Goal: Information Seeking & Learning: Understand process/instructions

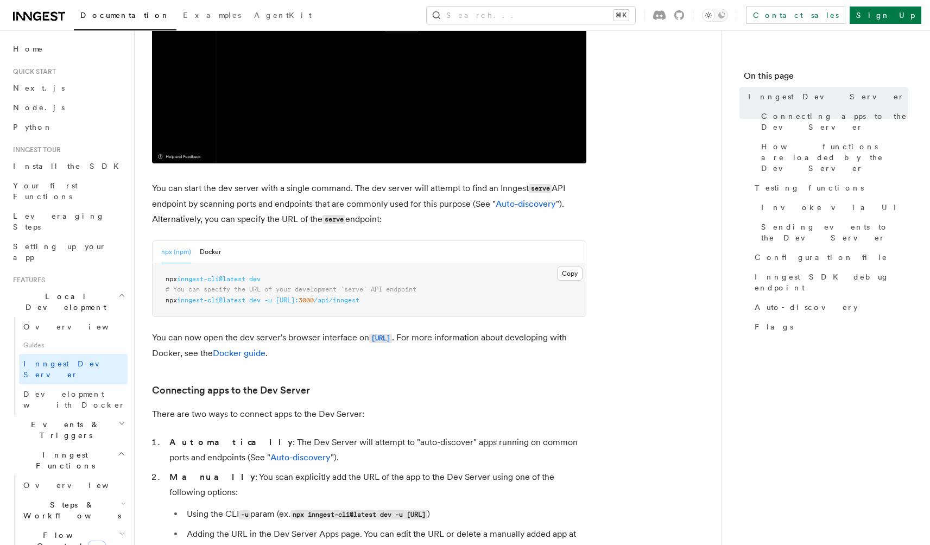
scroll to position [268, 0]
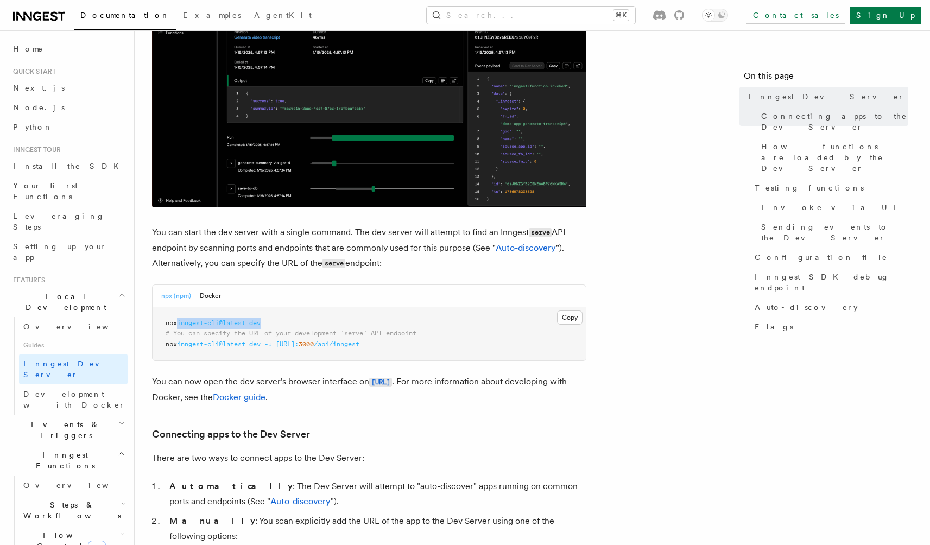
drag, startPoint x: 181, startPoint y: 323, endPoint x: 389, endPoint y: 321, distance: 208.6
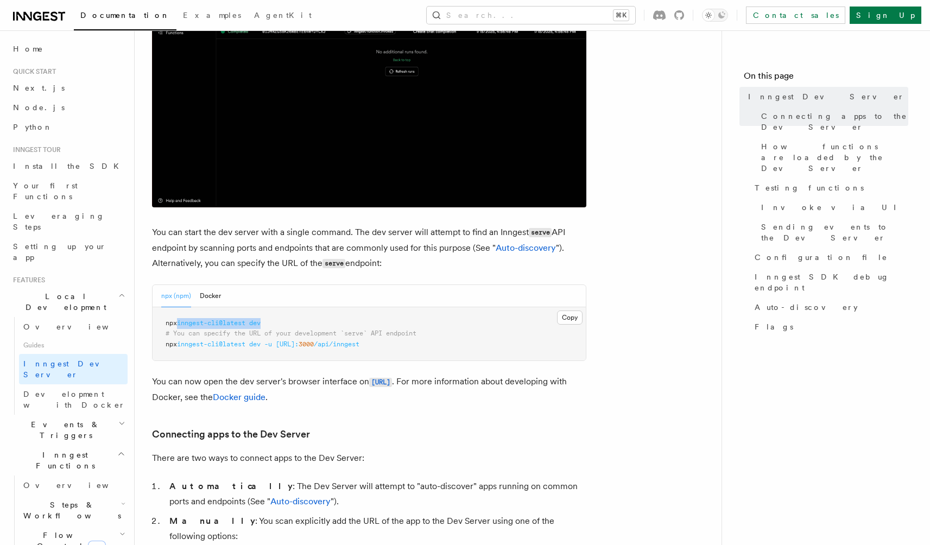
click at [389, 321] on pre "npx inngest-cli@latest dev # You can specify the URL of your development `serve…" at bounding box center [369, 334] width 433 height 54
copy span "inngest-cli@latest dev"
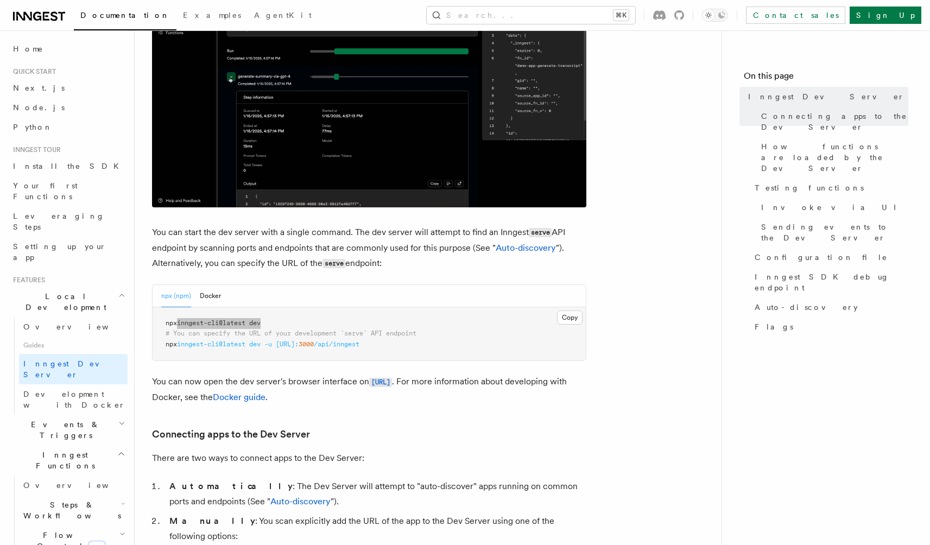
scroll to position [0, 0]
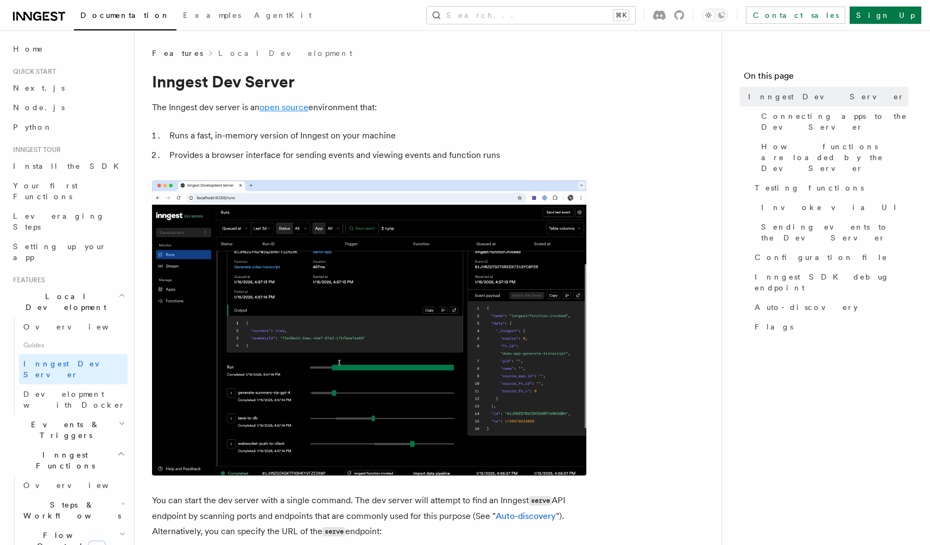
click at [304, 107] on link "open source" at bounding box center [284, 107] width 49 height 10
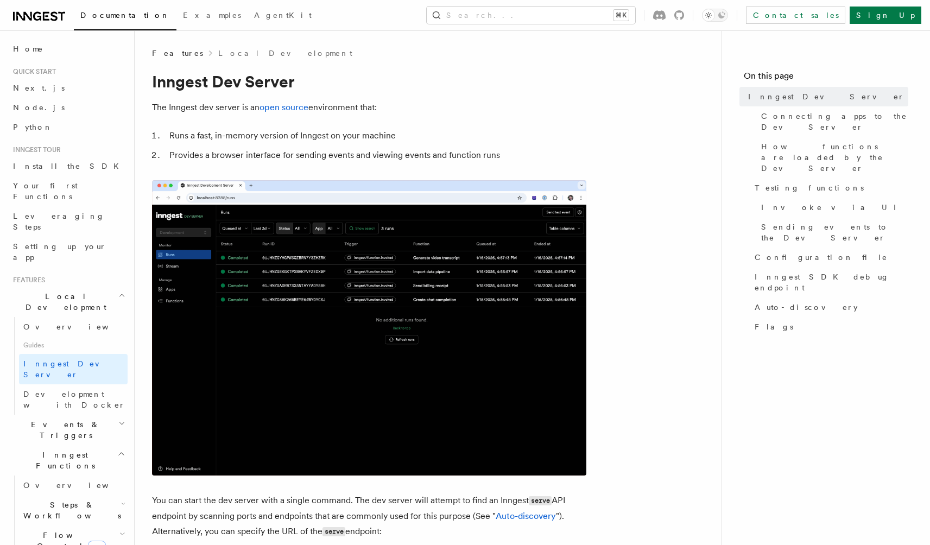
scroll to position [178, 0]
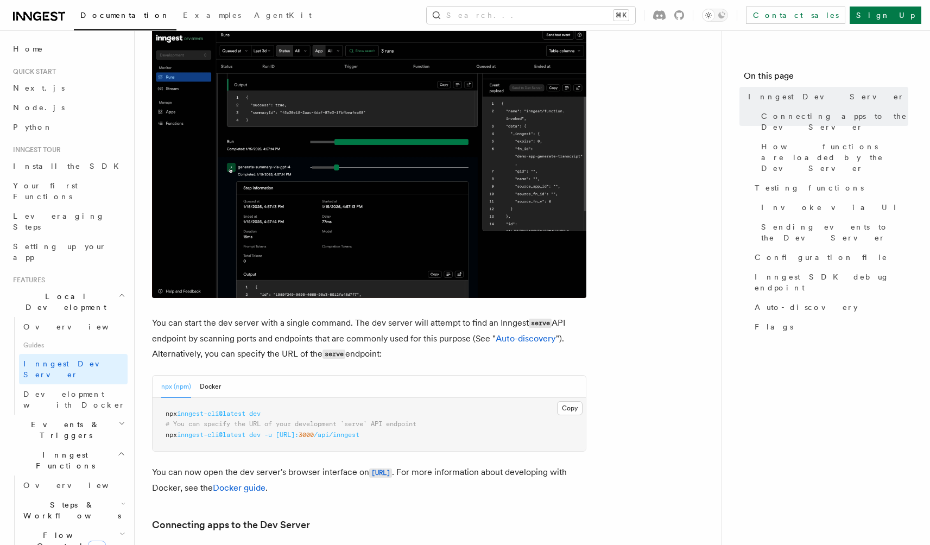
click at [225, 390] on div "npx (npm) Docker" at bounding box center [369, 387] width 433 height 22
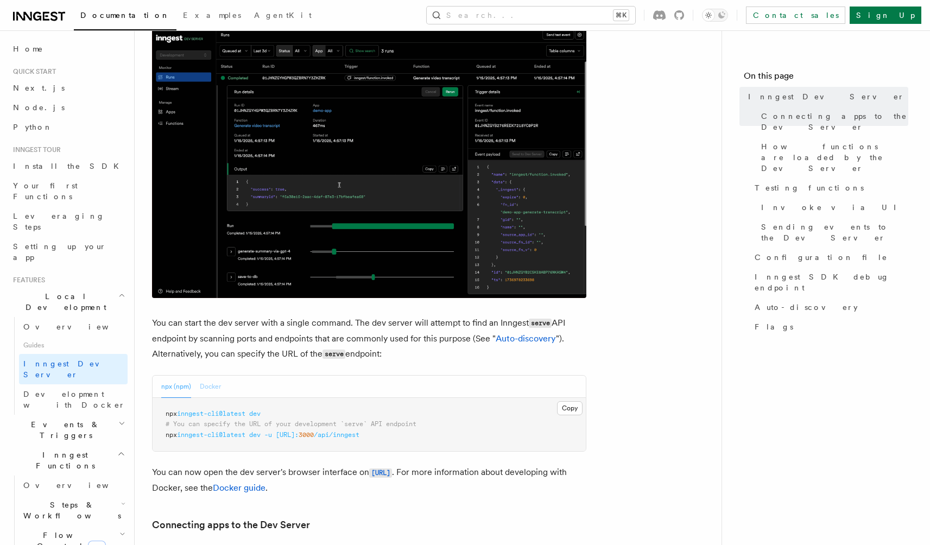
click at [218, 387] on button "Docker" at bounding box center [210, 387] width 21 height 22
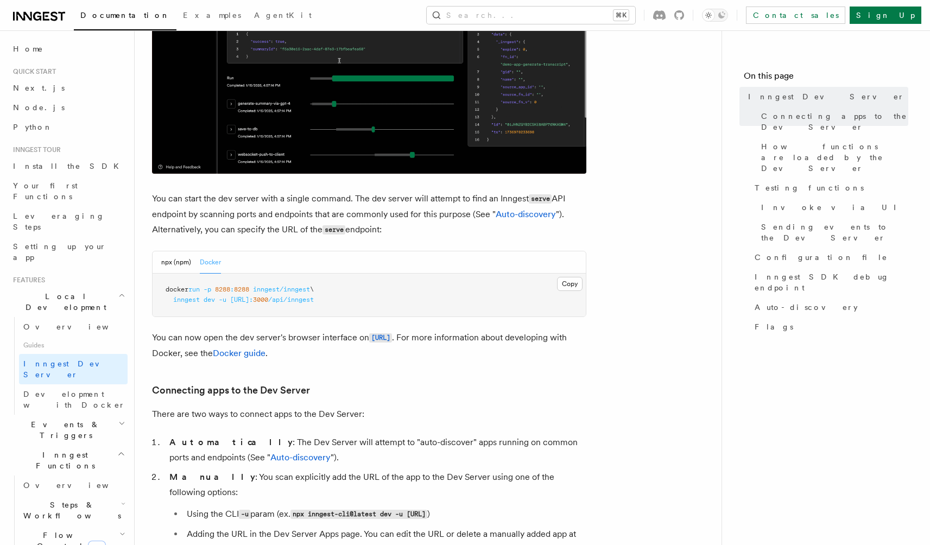
scroll to position [298, 0]
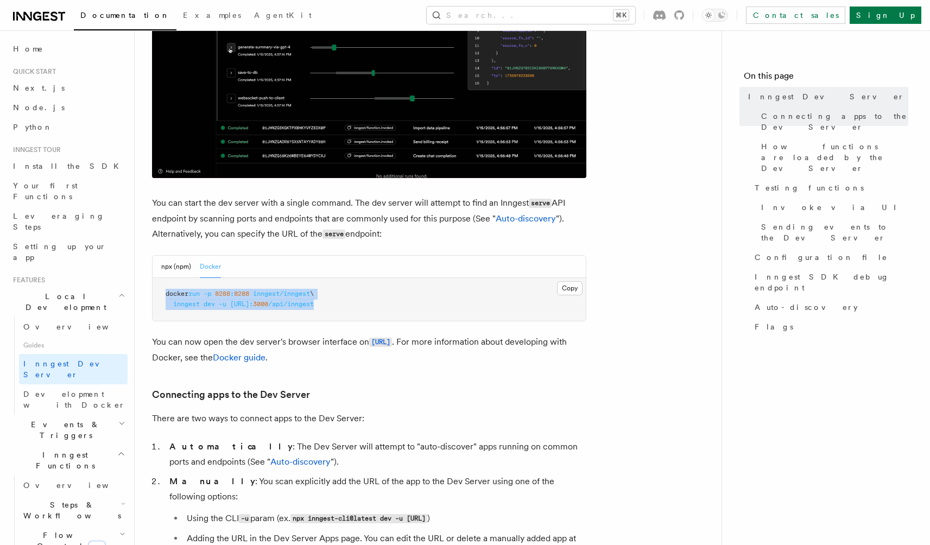
drag, startPoint x: 155, startPoint y: 295, endPoint x: 475, endPoint y: 309, distance: 320.2
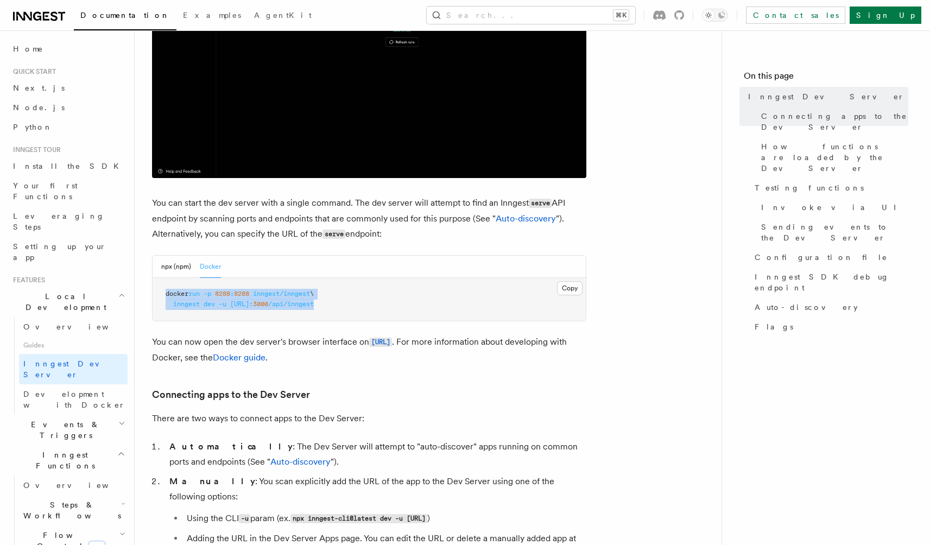
click at [475, 309] on pre "docker run -p 8288 : 8288 inngest/inngest \ inngest dev -u [URL]: 3000 /api/inn…" at bounding box center [369, 299] width 433 height 43
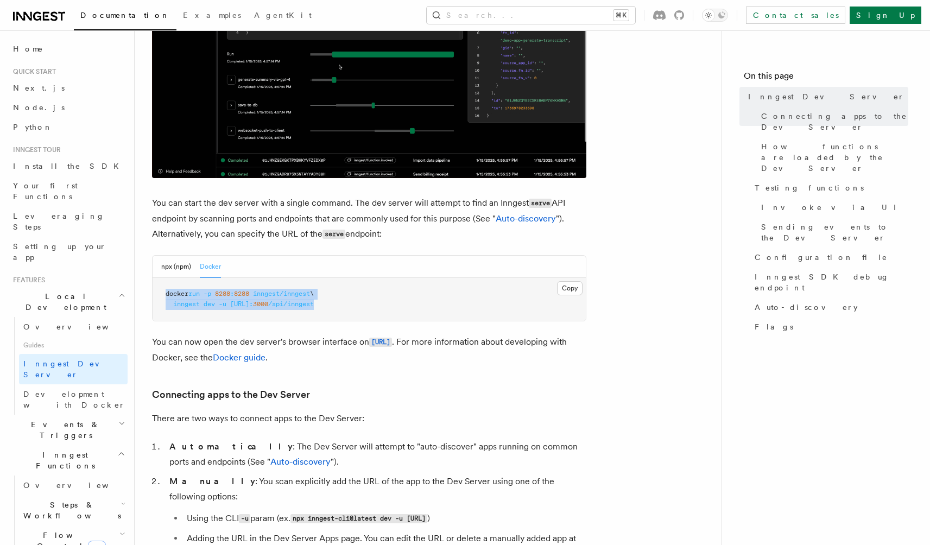
copy code "docker run -p 8288 : 8288 inngest/inngest \ inngest dev -u [URL]: 3000 /api/inn…"
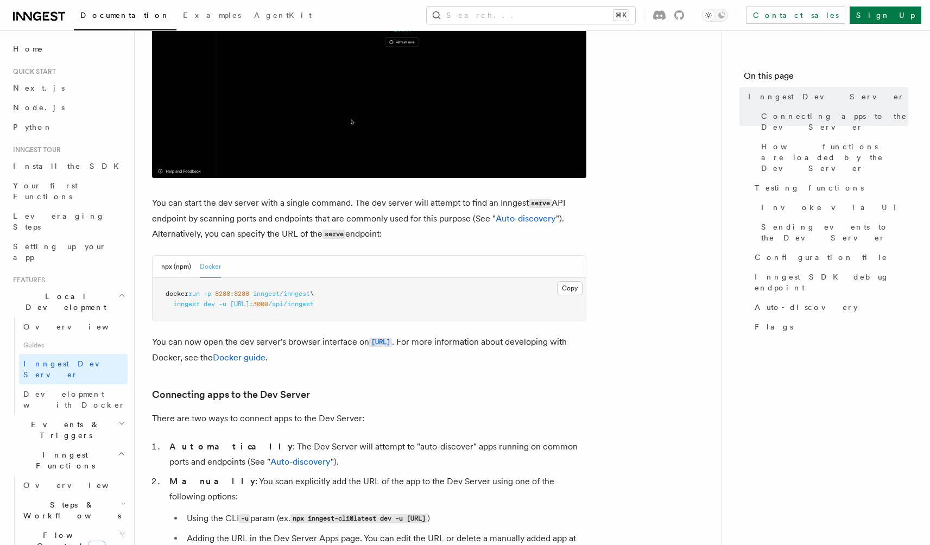
click at [566, 358] on p "You can now open the dev server's browser interface on [URL] . For more informa…" at bounding box center [369, 350] width 435 height 31
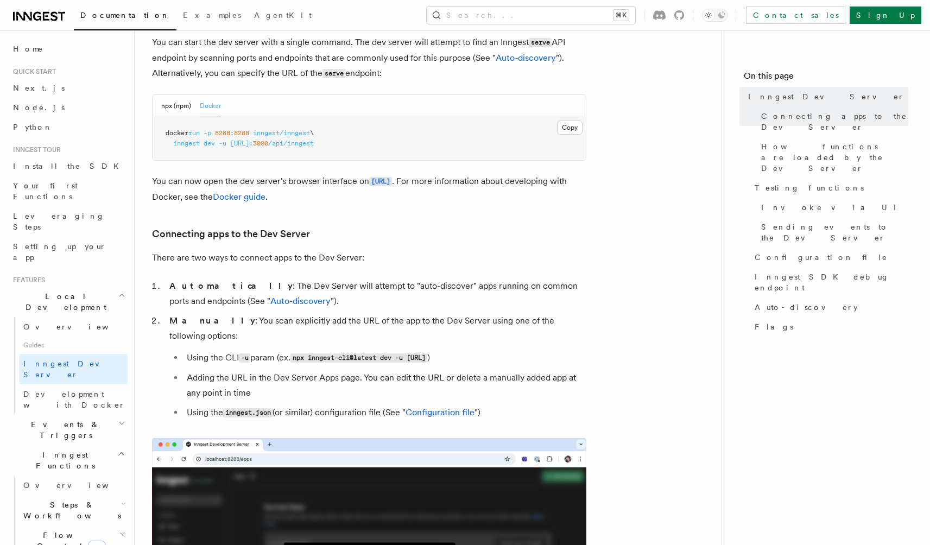
scroll to position [459, 0]
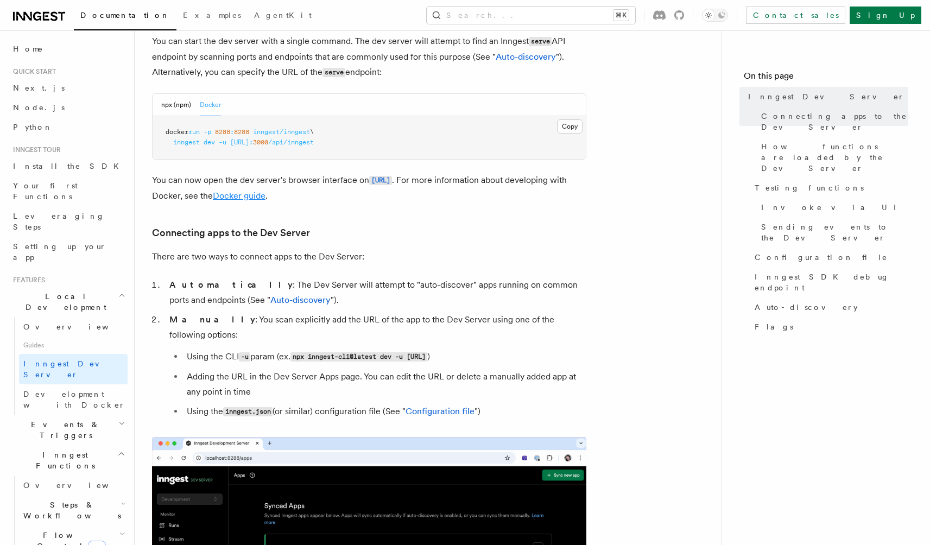
click at [266, 195] on link "Docker guide" at bounding box center [239, 196] width 53 height 10
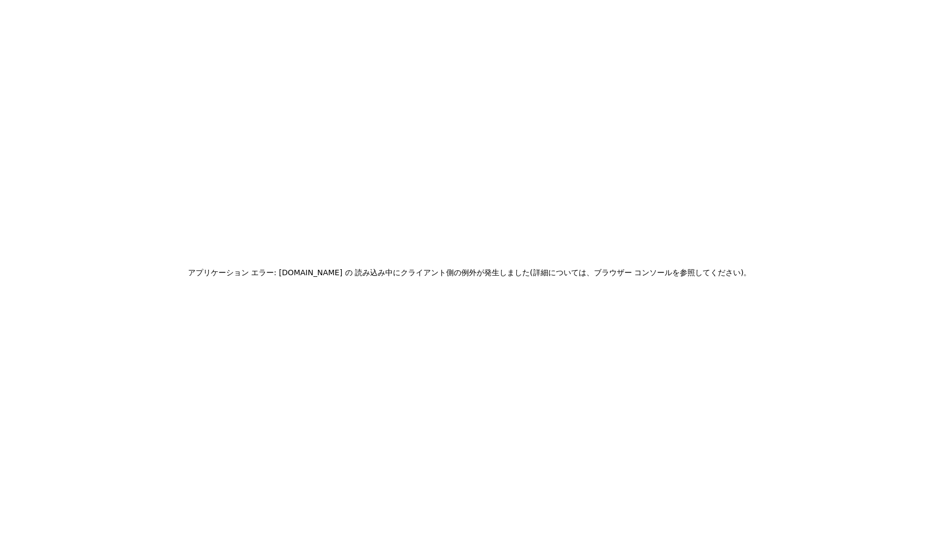
click at [675, 297] on div "アプリケーション エラー: [DOMAIN_NAME] の 読み込み中に クライアント側の例外が発生しました (詳細については、ブラウザー コンソールを参照し…" at bounding box center [469, 272] width 939 height 545
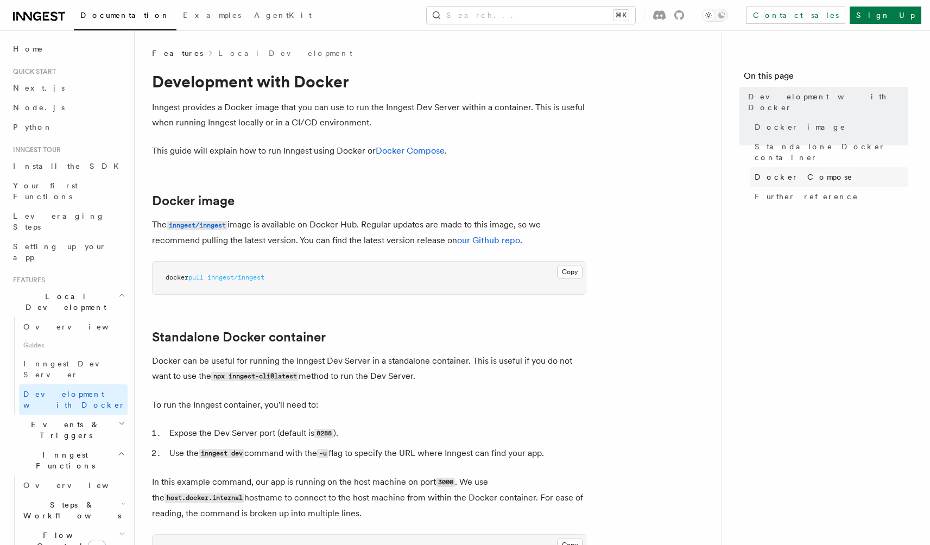
click at [811, 172] on span "Docker Compose" at bounding box center [804, 177] width 98 height 11
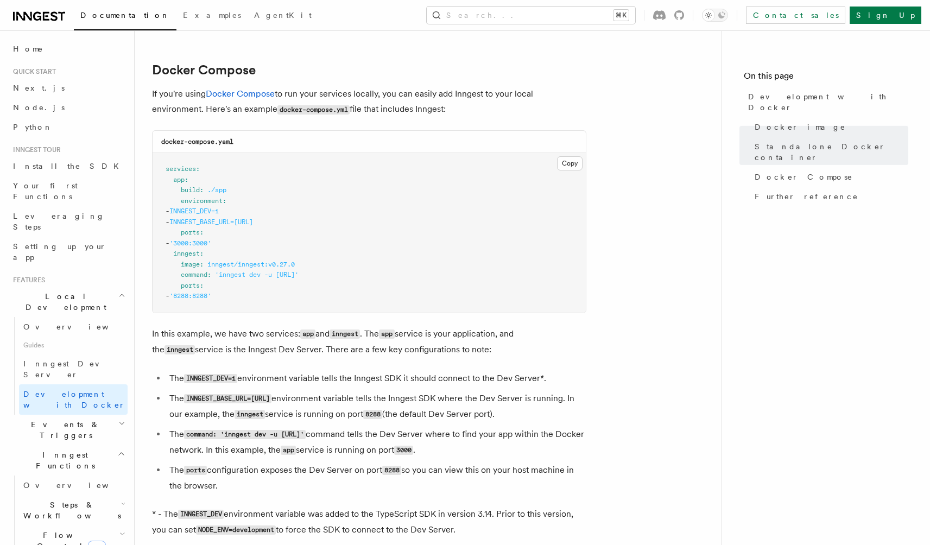
scroll to position [703, 0]
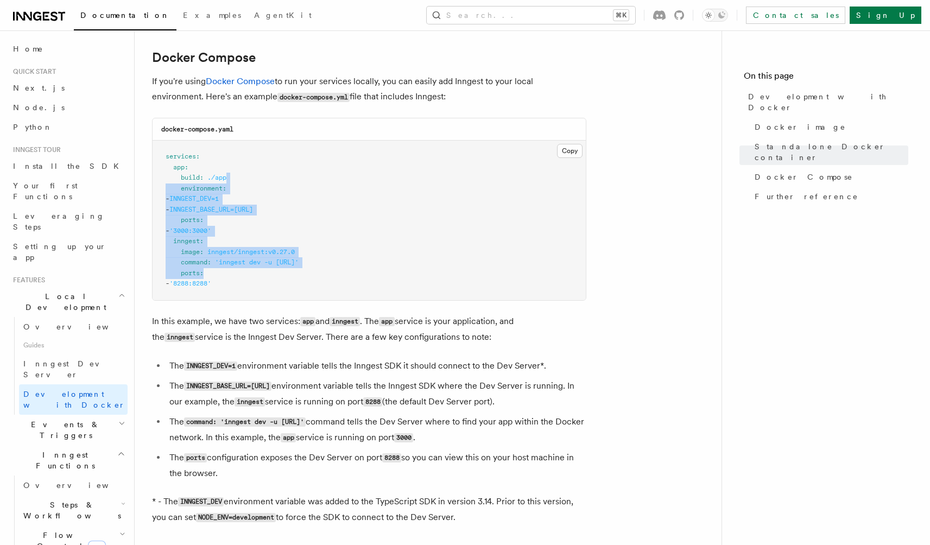
drag, startPoint x: 237, startPoint y: 178, endPoint x: 459, endPoint y: 275, distance: 243.2
click at [459, 275] on pre "services : app : build : ./app environment : - INNGEST_DEV=1 - INNGEST_BASE_URL…" at bounding box center [369, 221] width 433 height 160
click at [460, 275] on pre "services : app : build : ./app environment : - INNGEST_DEV=1 - INNGEST_BASE_URL…" at bounding box center [369, 221] width 433 height 160
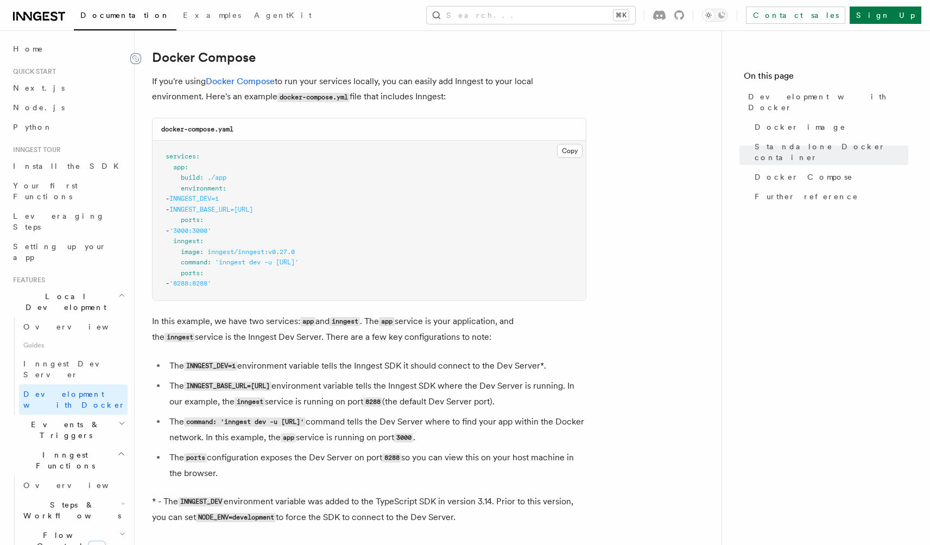
click at [136, 59] on icon at bounding box center [135, 58] width 11 height 11
click at [671, 200] on article "Features Local Development Development with Docker Inngest provides a Docker im…" at bounding box center [428, 117] width 552 height 1547
click at [450, 209] on pre "services : app : build : ./app environment : - INNGEST_DEV=1 - INNGEST_BASE_URL…" at bounding box center [369, 221] width 433 height 160
click at [328, 253] on pre "services : app : build : ./app environment : - INNGEST_DEV=1 - INNGEST_BASE_URL…" at bounding box center [369, 221] width 433 height 160
drag, startPoint x: 268, startPoint y: 193, endPoint x: 339, endPoint y: 268, distance: 103.0
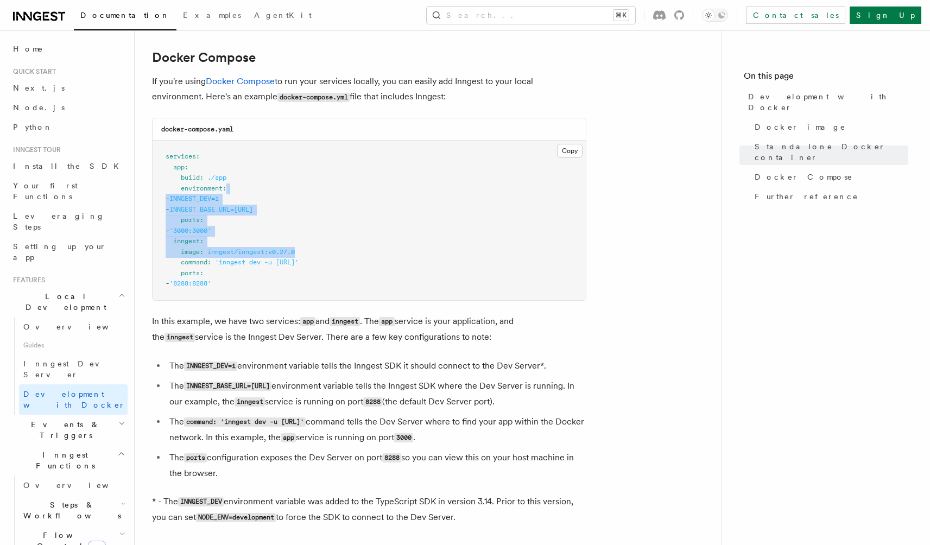
click at [335, 266] on pre "services : app : build : ./app environment : - INNGEST_DEV=1 - INNGEST_BASE_URL…" at bounding box center [369, 221] width 433 height 160
click at [299, 266] on span "'inngest dev -u [URL]'" at bounding box center [257, 263] width 84 height 8
click at [631, 226] on article "Features Local Development Development with Docker Inngest provides a Docker im…" at bounding box center [428, 117] width 552 height 1547
click at [657, 284] on article "Features Local Development Development with Docker Inngest provides a Docker im…" at bounding box center [428, 117] width 552 height 1547
click at [613, 344] on article "Features Local Development Development with Docker Inngest provides a Docker im…" at bounding box center [428, 117] width 552 height 1547
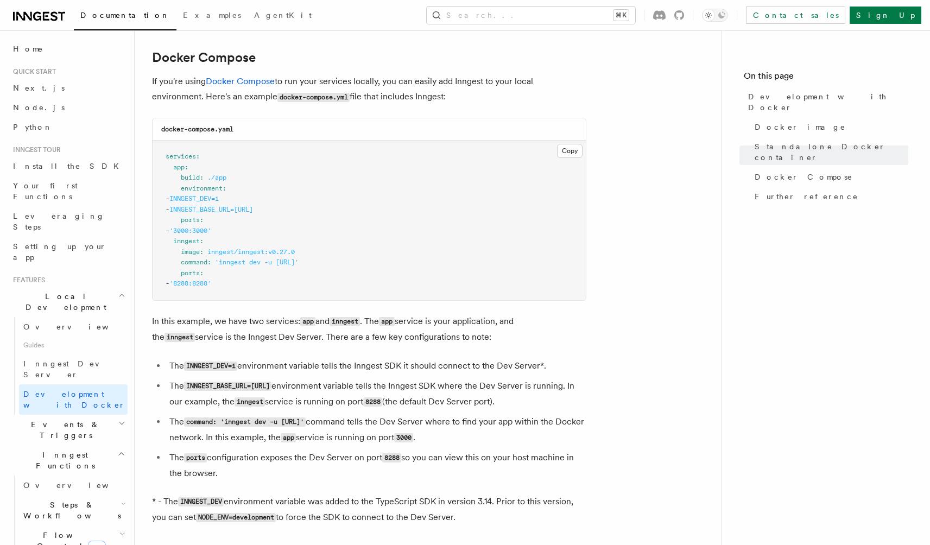
click at [654, 313] on article "Features Local Development Development with Docker Inngest provides a Docker im…" at bounding box center [428, 117] width 552 height 1547
drag, startPoint x: 185, startPoint y: 389, endPoint x: 367, endPoint y: 391, distance: 182.0
click at [367, 391] on li "The INNGEST_BASE_URL=http://inngest:8288 environment variable tells the Inngest…" at bounding box center [376, 395] width 420 height 32
click at [644, 331] on article "Features Local Development Development with Docker Inngest provides a Docker im…" at bounding box center [428, 117] width 552 height 1547
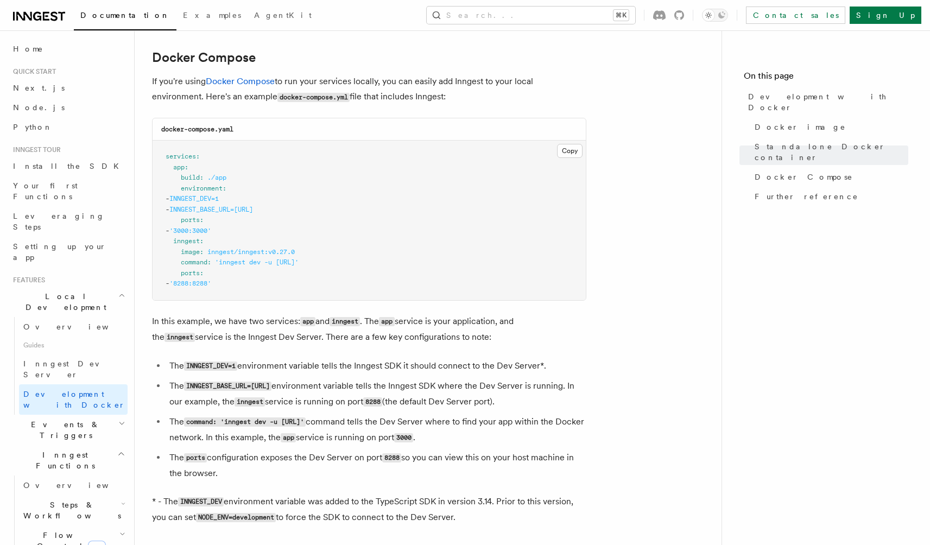
scroll to position [718, 0]
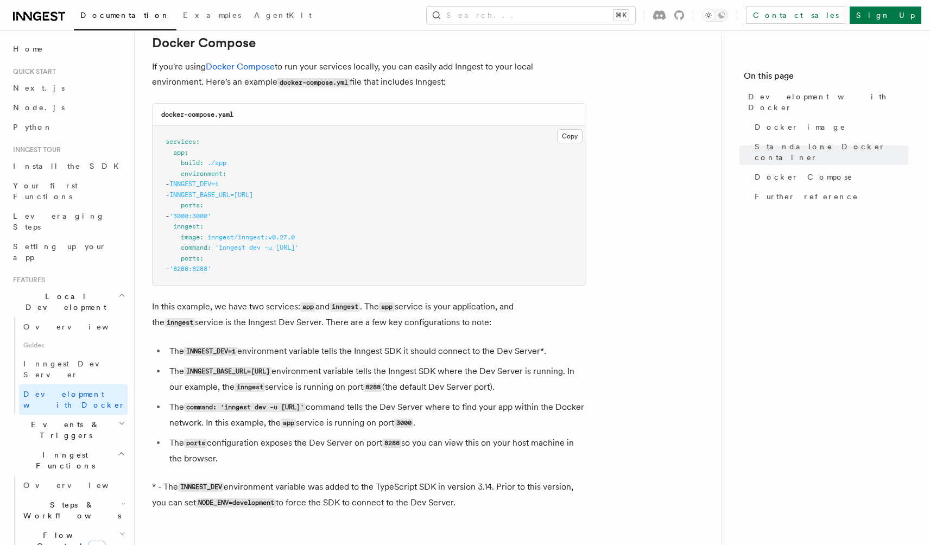
click at [645, 331] on article "Features Local Development Development with Docker Inngest provides a Docker im…" at bounding box center [428, 103] width 552 height 1547
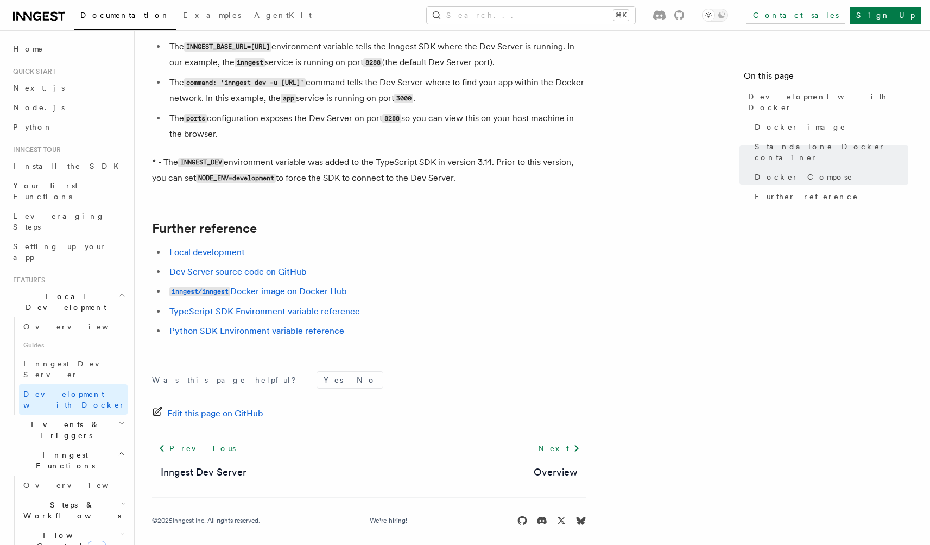
scroll to position [1038, 0]
